Goal: Information Seeking & Learning: Understand process/instructions

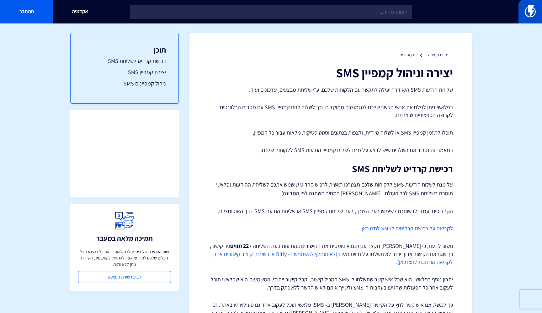
click at [523, 13] on link at bounding box center [530, 12] width 24 height 24
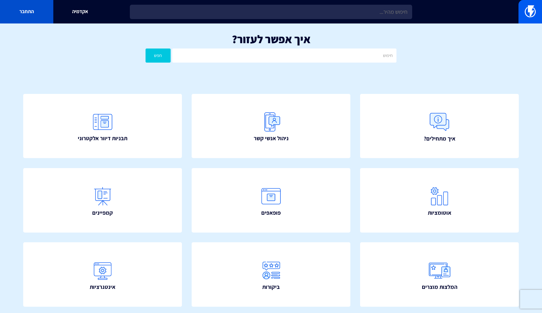
click at [41, 19] on link "התחבר" at bounding box center [26, 12] width 53 height 24
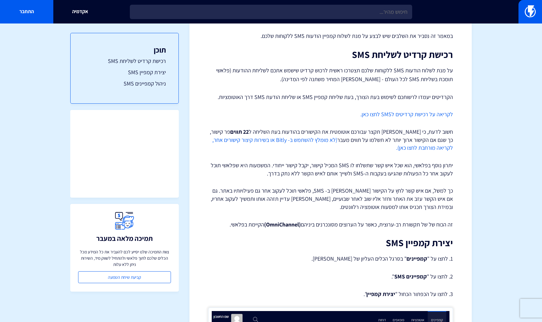
click at [387, 115] on link "לקריאה על רכישת קרדיטים לSMS לחצו כאן." at bounding box center [406, 114] width 92 height 7
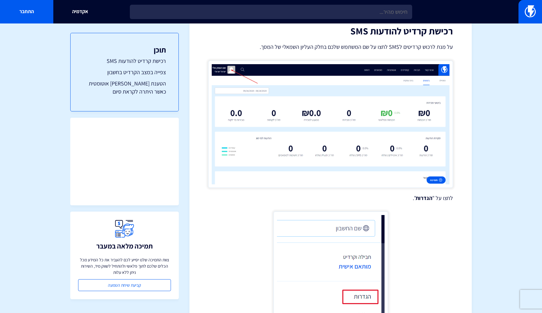
scroll to position [162, 0]
